Goal: Find specific page/section: Find specific page/section

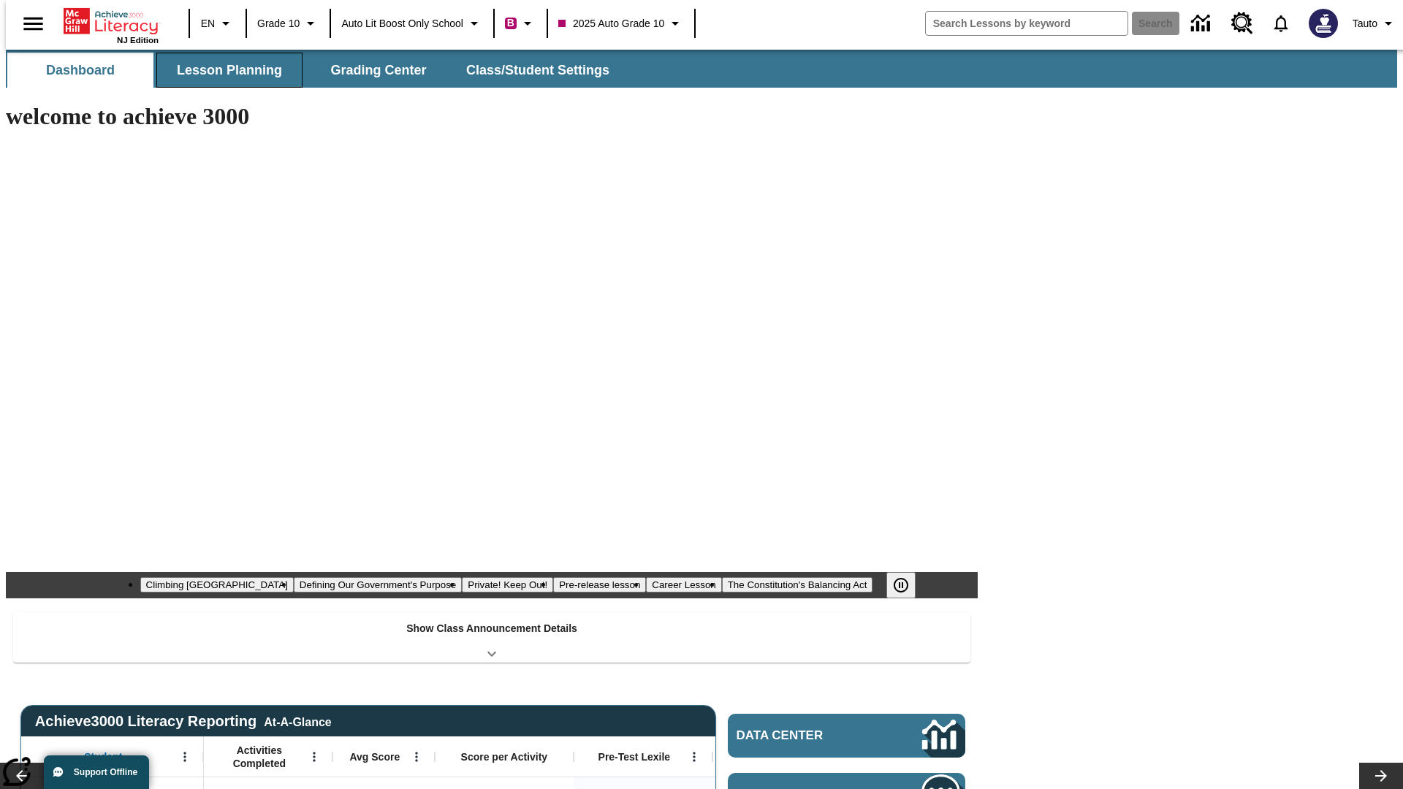
click at [224, 70] on span "Lesson Planning" at bounding box center [229, 70] width 105 height 17
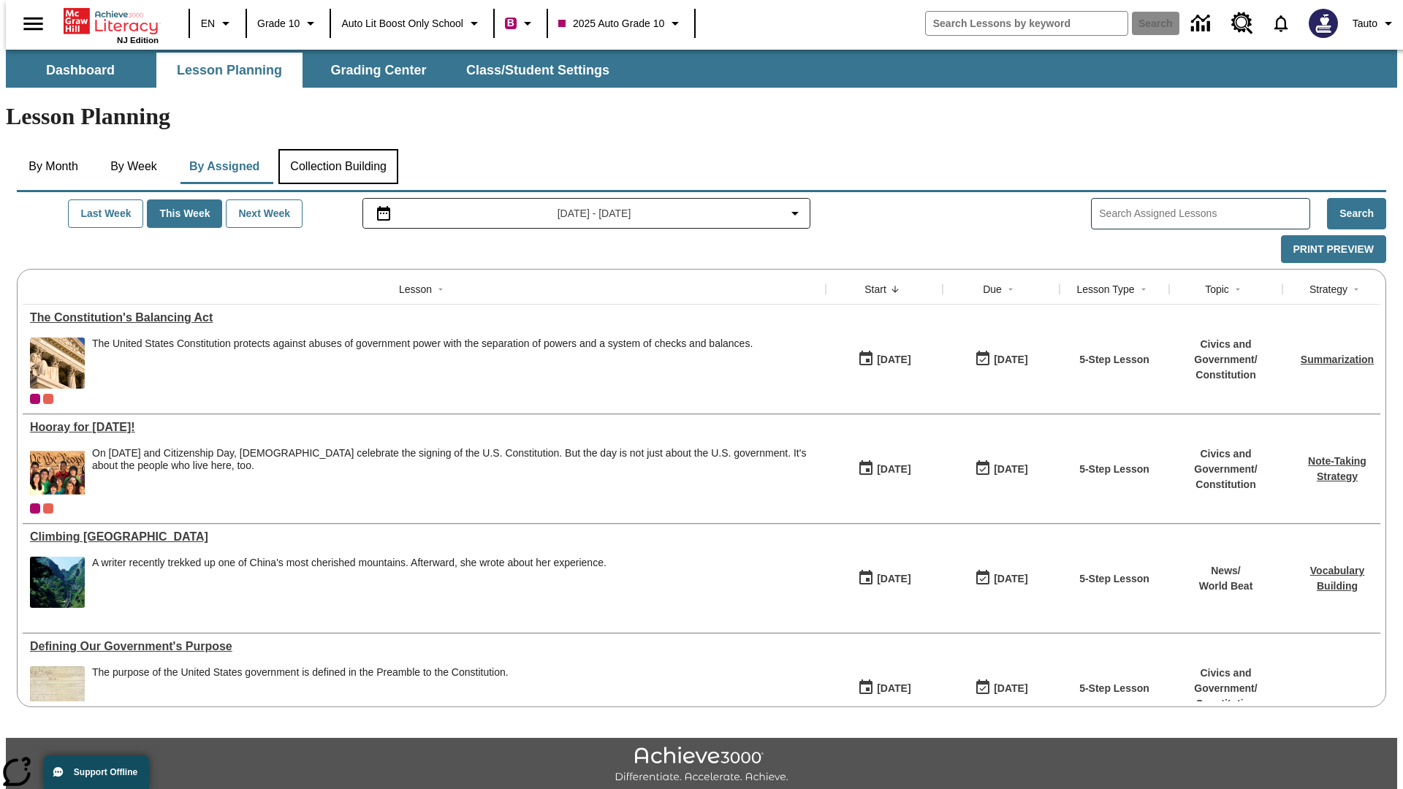
click at [338, 149] on button "Collection Building" at bounding box center [338, 166] width 120 height 35
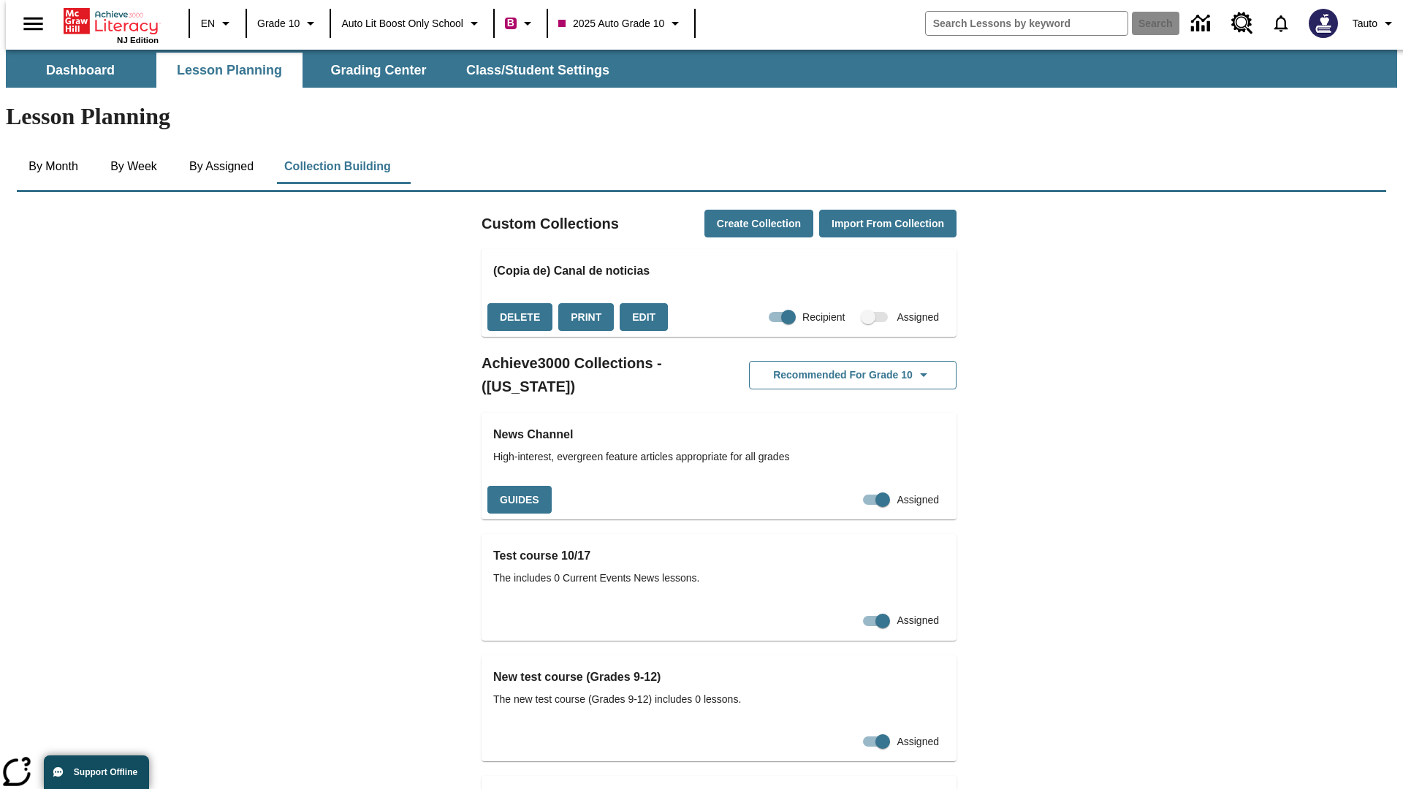
checkbox input "true"
